Goal: Communication & Community: Answer question/provide support

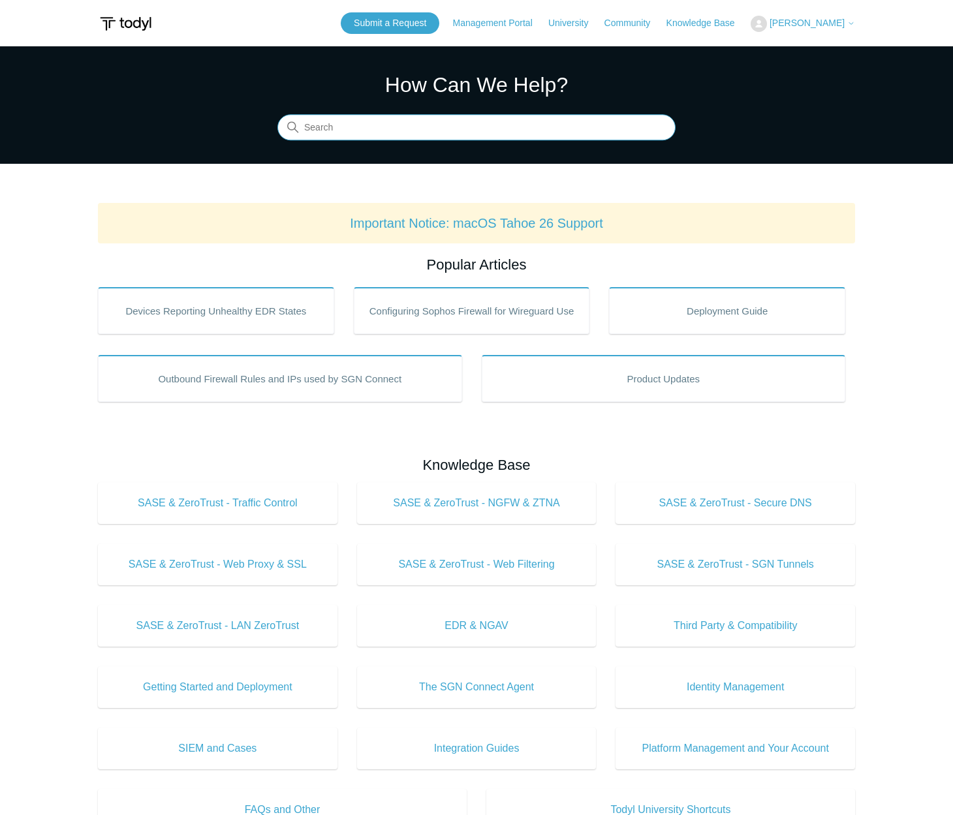
click at [454, 130] on input "Search" at bounding box center [476, 128] width 398 height 26
type input "delete license group"
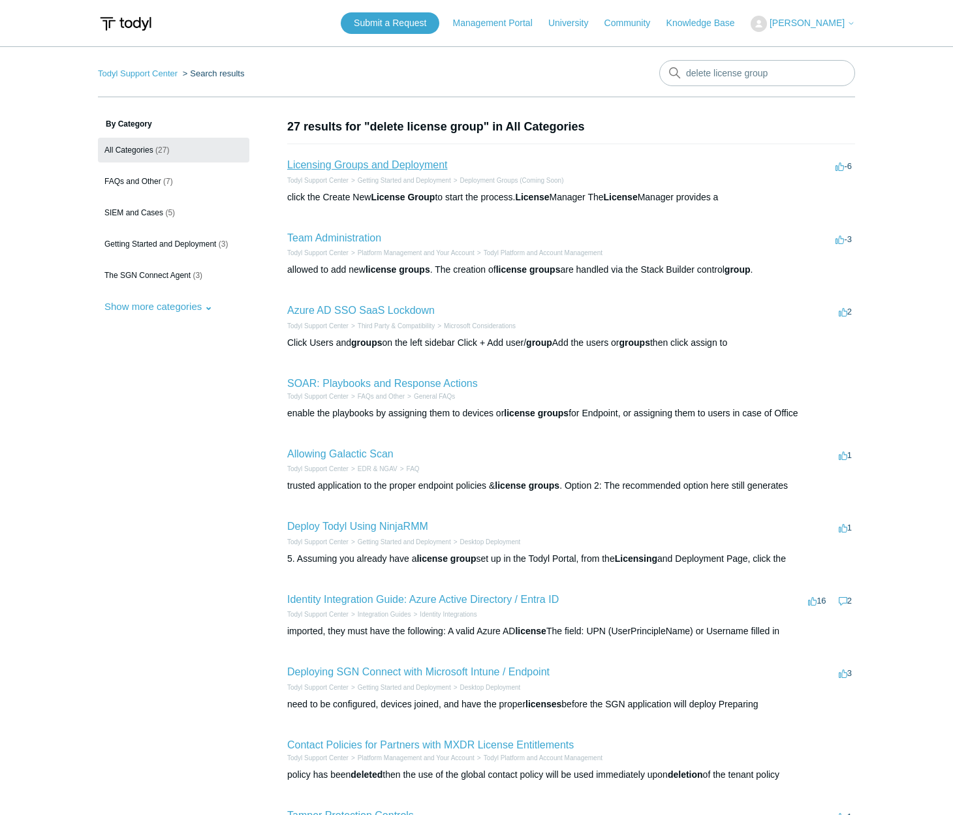
click at [414, 166] on link "Licensing Groups and Deployment" at bounding box center [367, 164] width 160 height 11
click at [713, 77] on input "delete license group" at bounding box center [757, 73] width 196 height 26
drag, startPoint x: 736, startPoint y: 80, endPoint x: 662, endPoint y: 82, distance: 73.8
click at [664, 82] on input "delete license group" at bounding box center [757, 73] width 196 height 26
type input "d"
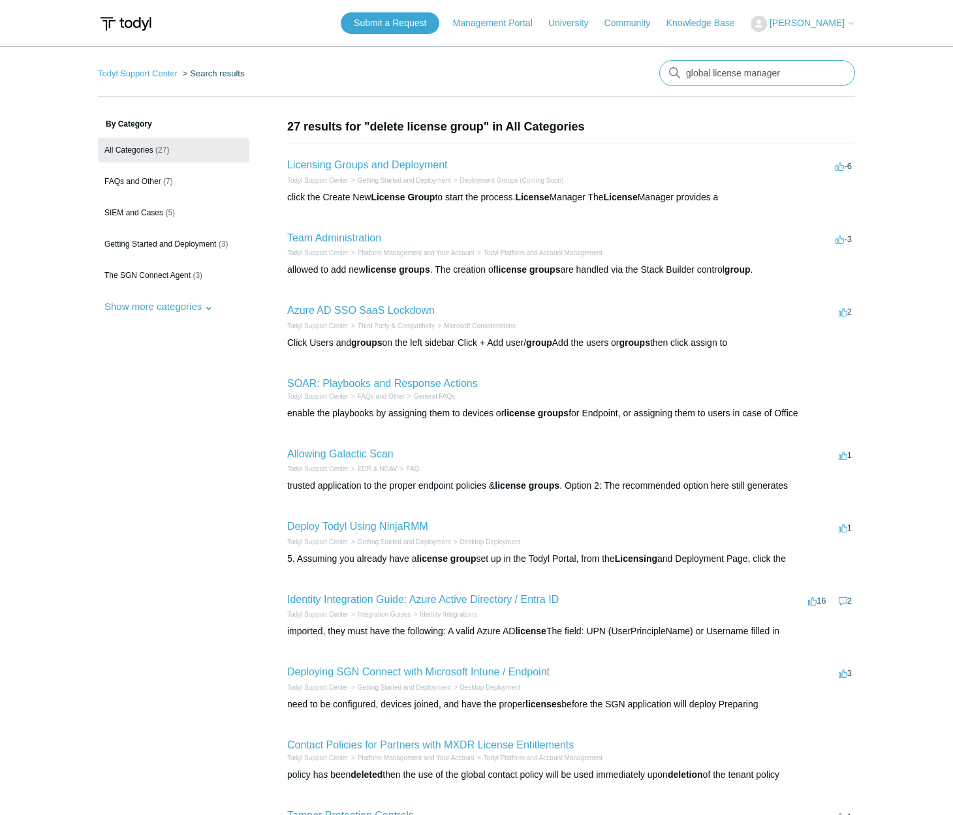
type input "global license manager"
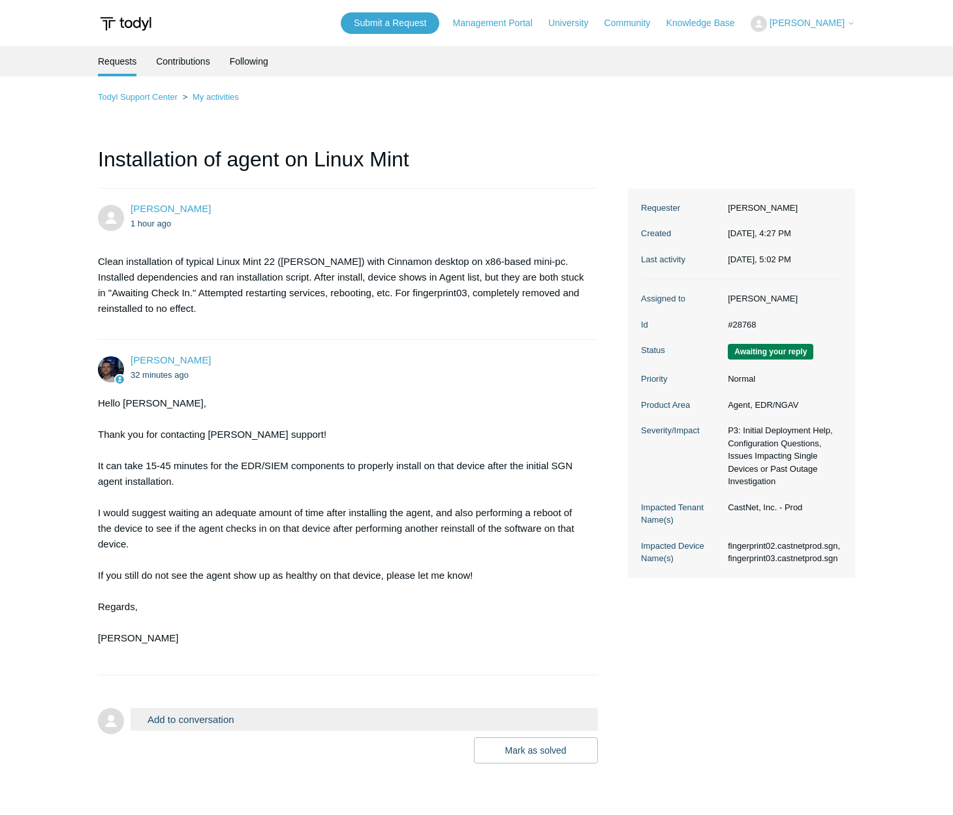
click at [253, 717] on button "Add to conversation" at bounding box center [364, 719] width 467 height 23
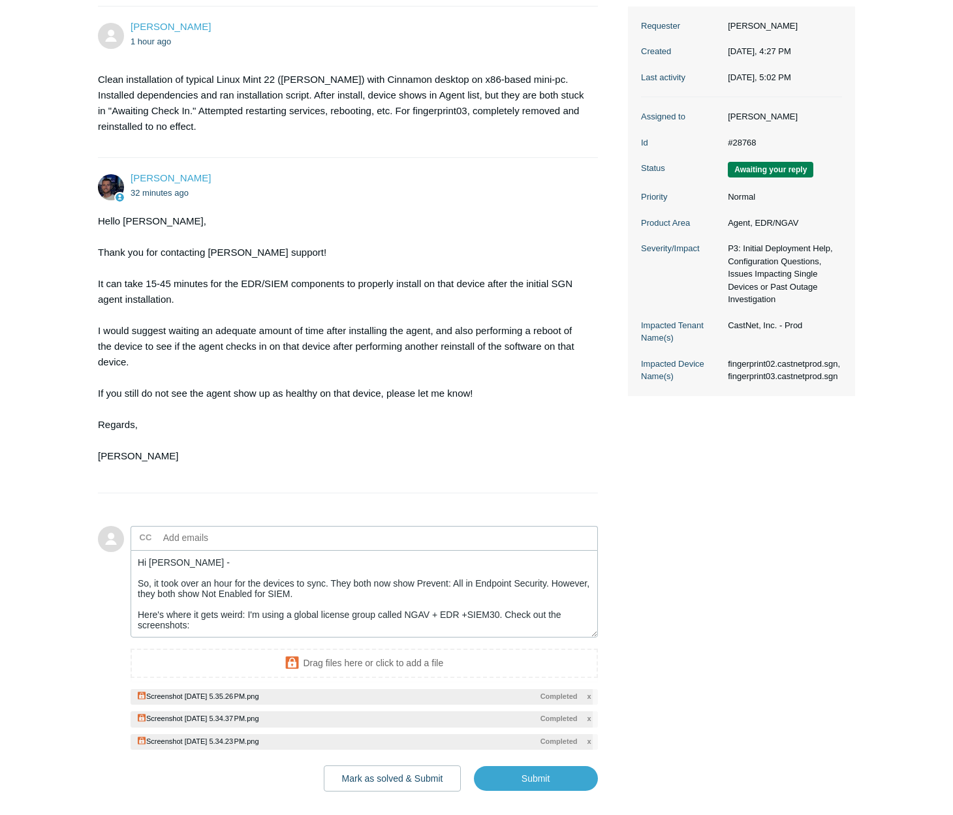
scroll to position [10, 0]
click at [277, 625] on textarea "Hi [PERSON_NAME] - So, it took over an hour for the devices to sync. They both …" at bounding box center [364, 594] width 467 height 88
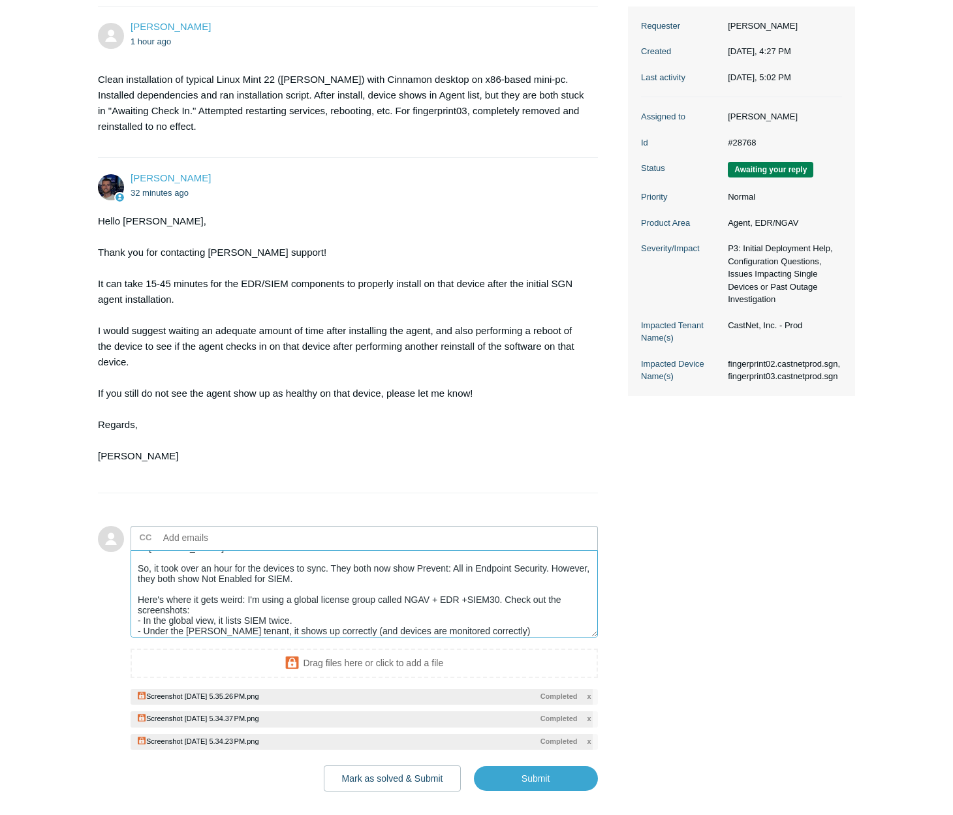
scroll to position [25, 0]
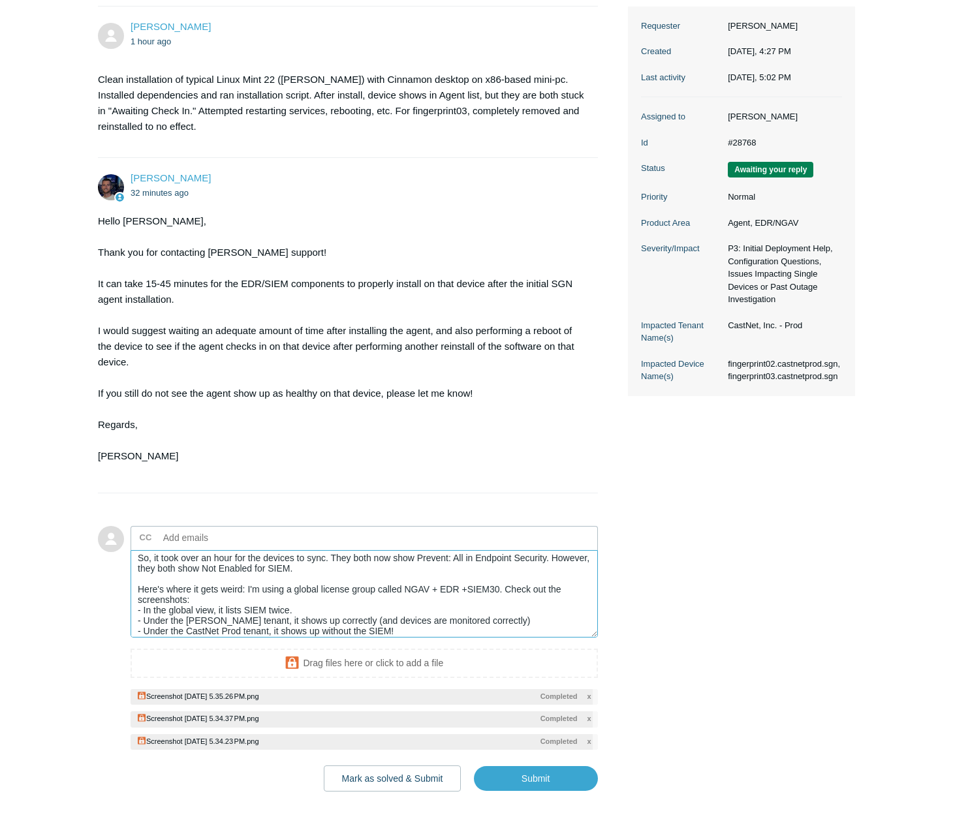
click at [522, 619] on textarea "Hi Connor - So, it took over an hour for the devices to sync. They both now sho…" at bounding box center [364, 594] width 467 height 88
click at [487, 631] on textarea "Hi Connor - So, it took over an hour for the devices to sync. They both now sho…" at bounding box center [364, 594] width 467 height 88
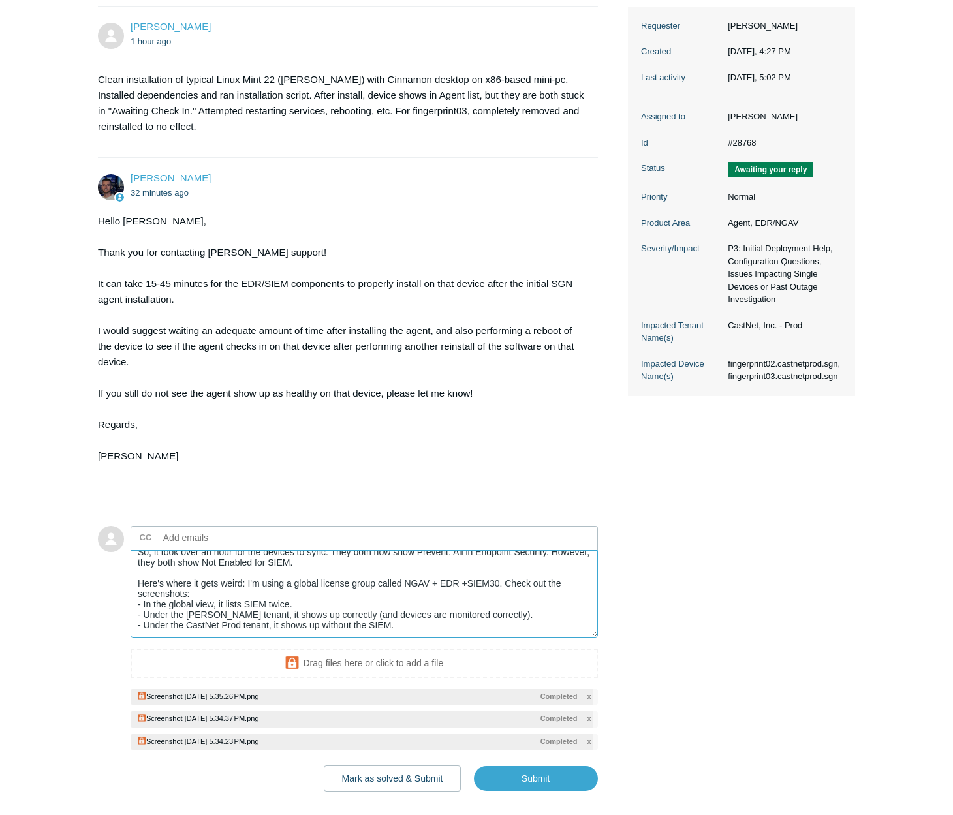
click at [327, 584] on textarea "Hi Connor - So, it took over an hour for the devices to sync. They both now sho…" at bounding box center [364, 594] width 467 height 88
click at [246, 585] on textarea "Hi Connor - So, it took over an hour for the devices to sync. They both now sho…" at bounding box center [364, 594] width 467 height 88
click at [313, 585] on textarea "Hi Connor - So, it took over an hour for the devices to sync. They both now sho…" at bounding box center [364, 594] width 467 height 88
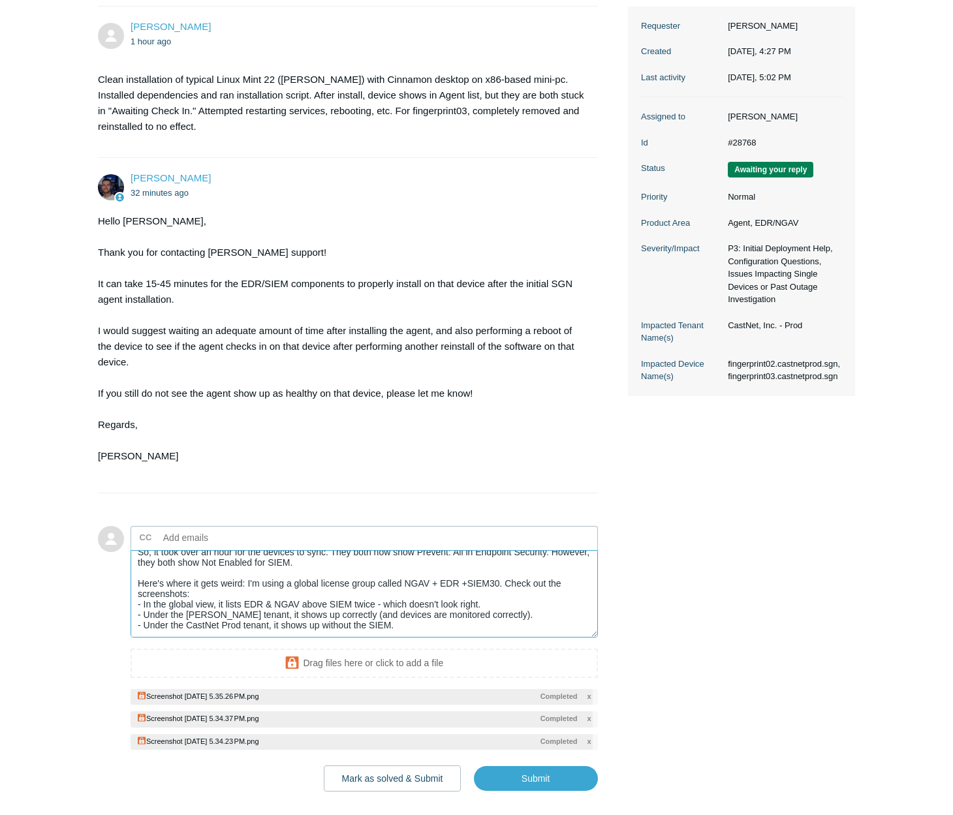
click at [450, 616] on textarea "Hi Connor - So, it took over an hour for the devices to sync. They both now sho…" at bounding box center [364, 594] width 467 height 88
click at [443, 623] on textarea "Hi Connor - So, it took over an hour for the devices to sync. They both now sho…" at bounding box center [364, 594] width 467 height 88
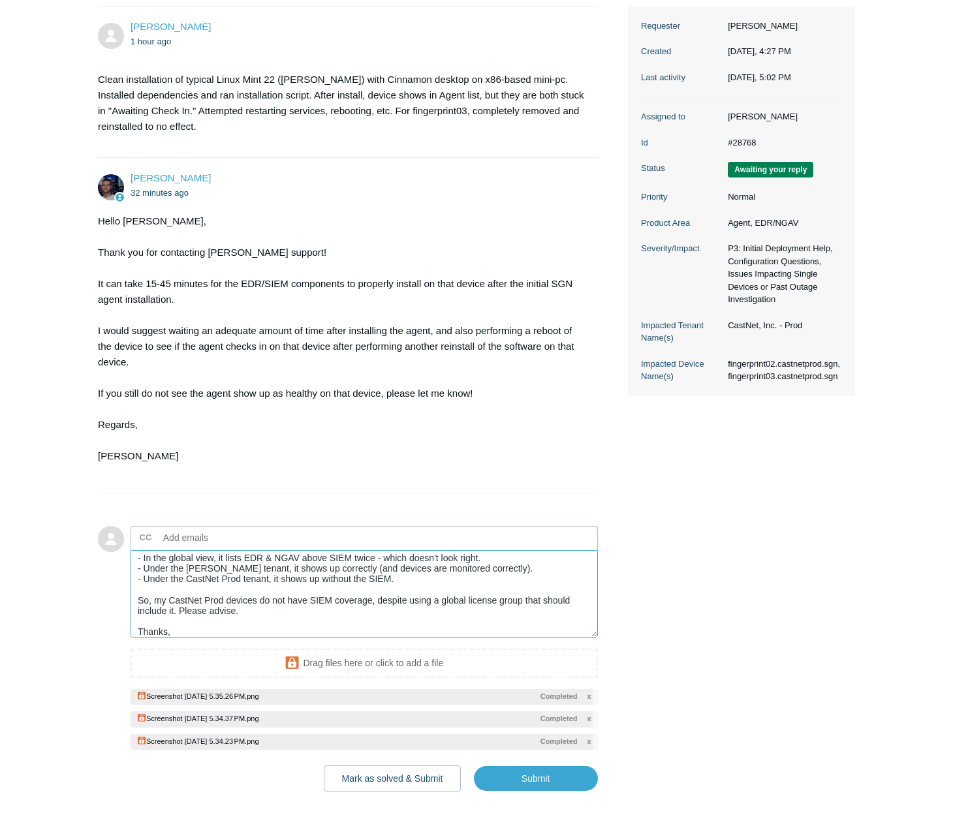
scroll to position [88, 0]
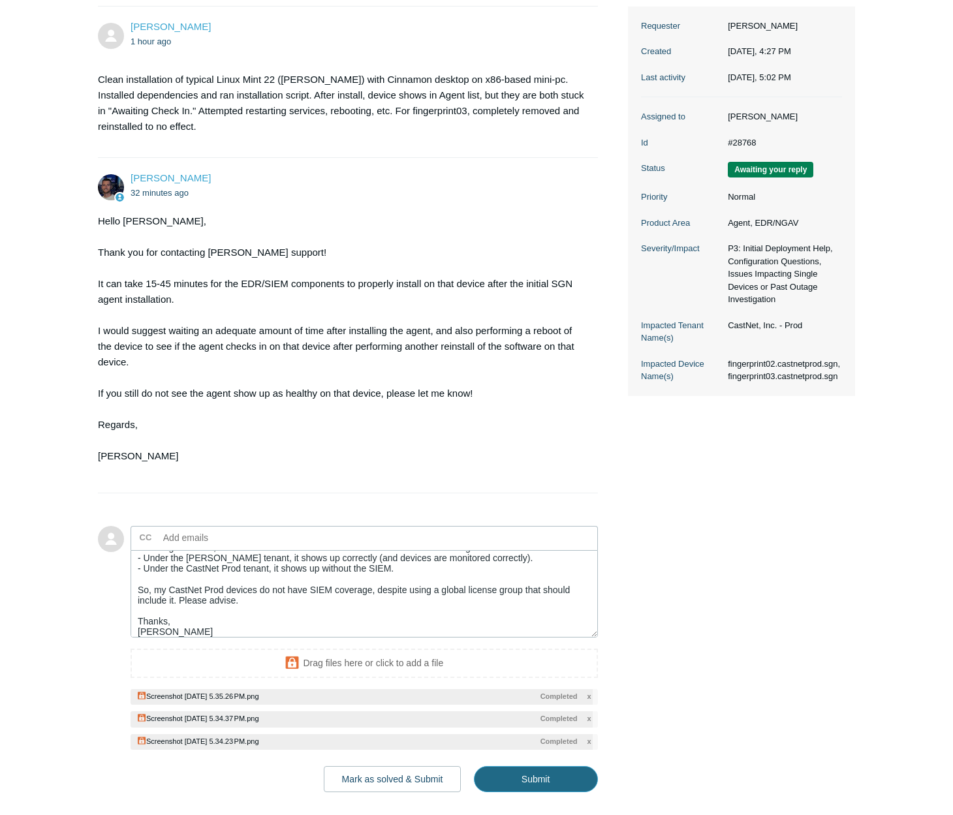
click at [500, 780] on input "Submit" at bounding box center [536, 779] width 124 height 26
type textarea "Hi Connor - So, it took over an hour for the devices to sync. They both now sho…"
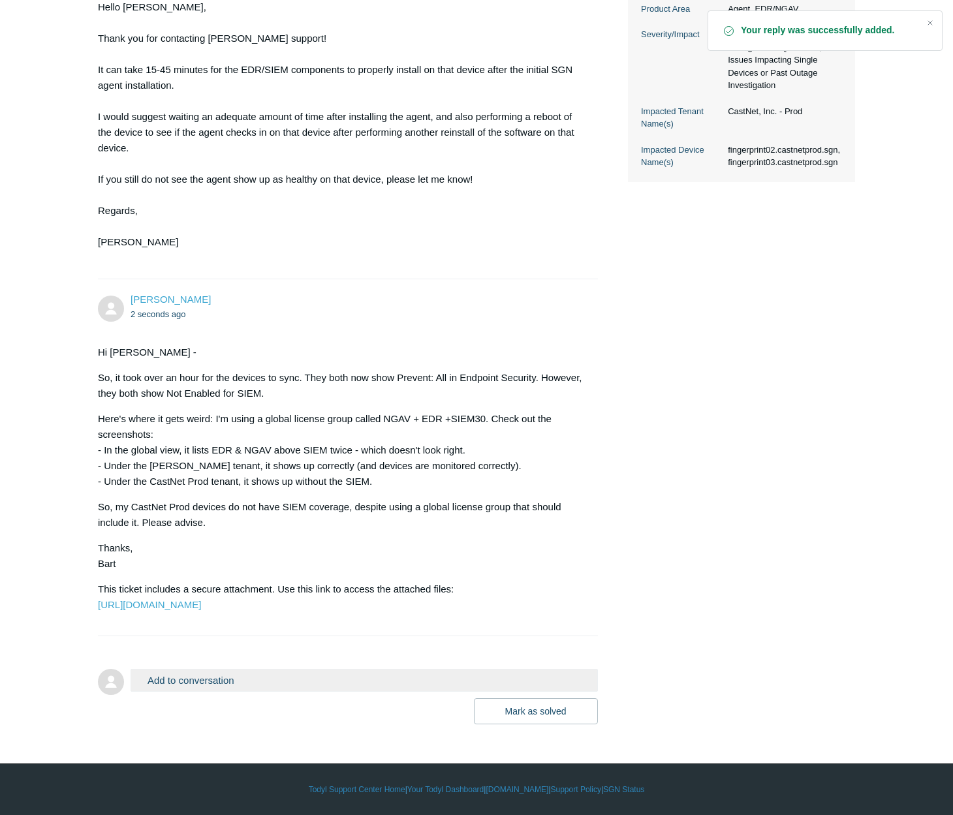
scroll to position [427, 0]
